Goal: Check status: Check status

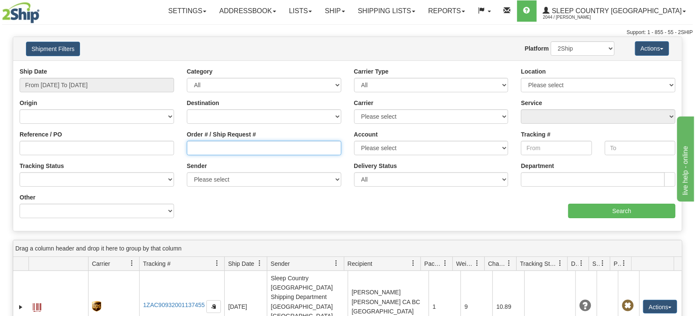
click at [238, 148] on input "Order # / Ship Request #" at bounding box center [264, 148] width 154 height 14
paste input "1055757"
type input "1055757"
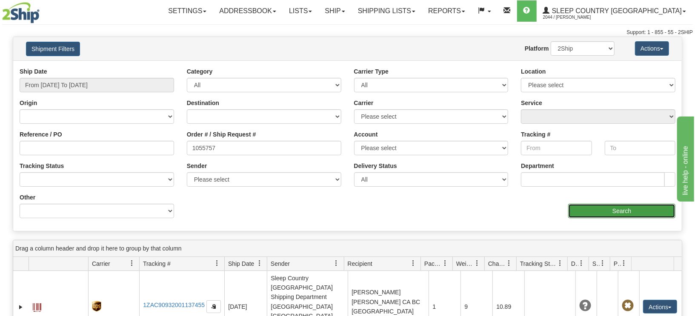
click at [624, 210] on input "Search" at bounding box center [621, 211] width 107 height 14
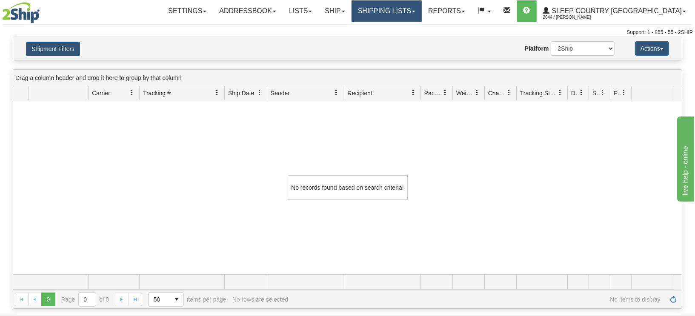
click at [422, 12] on link "Shipping lists" at bounding box center [386, 10] width 70 height 21
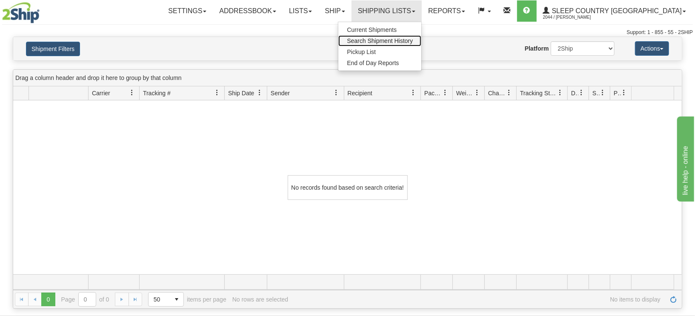
click at [413, 40] on span "Search Shipment History" at bounding box center [380, 40] width 66 height 7
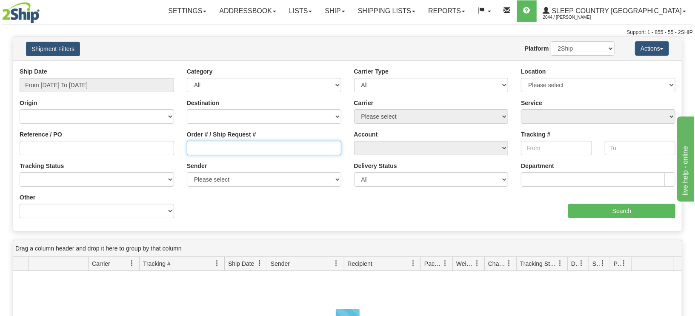
click at [219, 147] on input "Order # / Ship Request #" at bounding box center [264, 148] width 154 height 14
paste input "1055757"
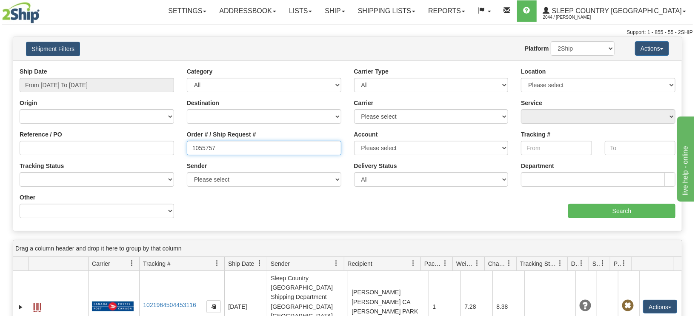
type input "1055757"
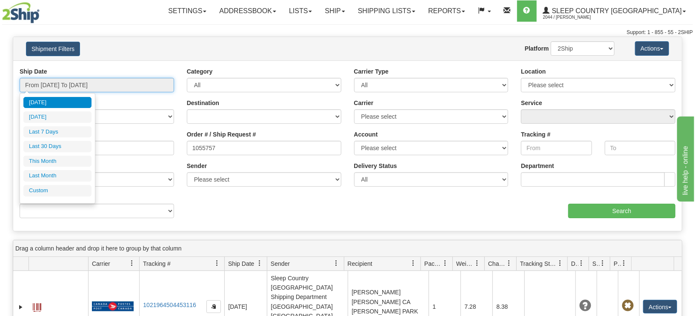
click at [88, 85] on input "From [DATE] To [DATE]" at bounding box center [97, 85] width 154 height 14
click at [53, 149] on li "Last 30 Days" at bounding box center [57, 146] width 68 height 11
type input "From 08/12/2025 To 09/10/2025"
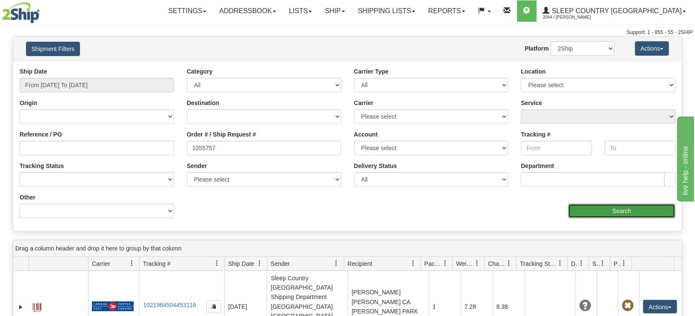
click at [623, 208] on input "Search" at bounding box center [621, 211] width 107 height 14
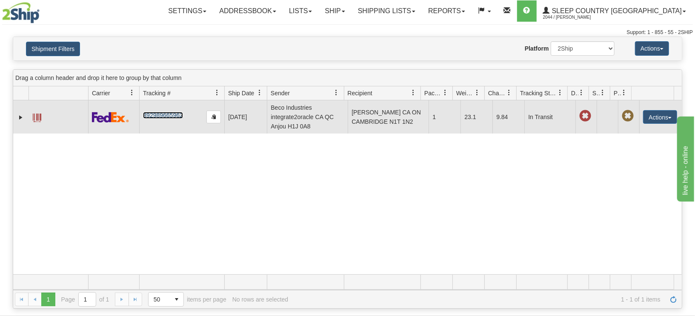
click at [164, 115] on link "392989665962" at bounding box center [163, 115] width 40 height 7
